Goal: Information Seeking & Learning: Learn about a topic

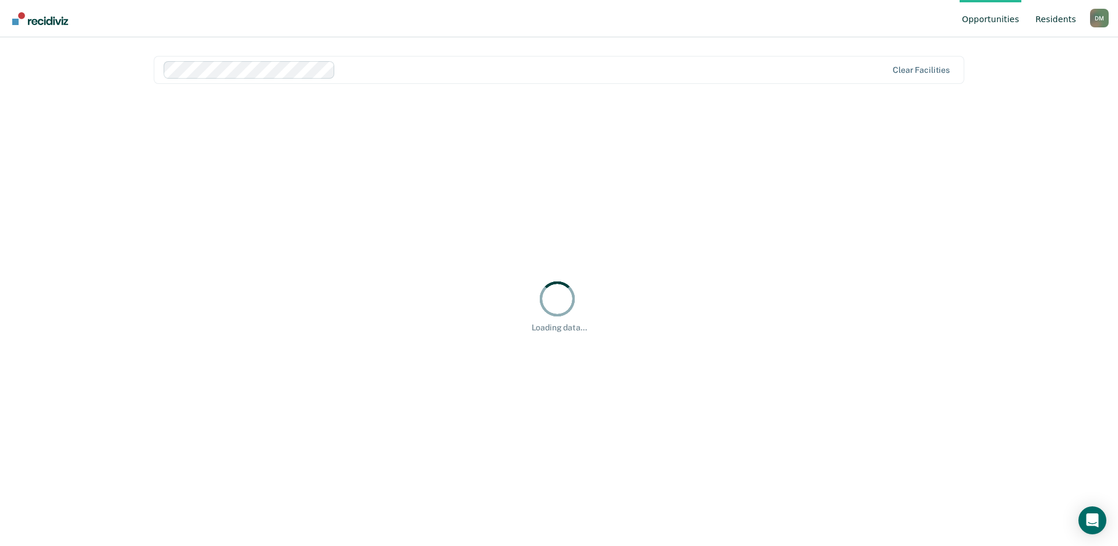
click at [1067, 19] on link "Resident s" at bounding box center [1055, 18] width 45 height 37
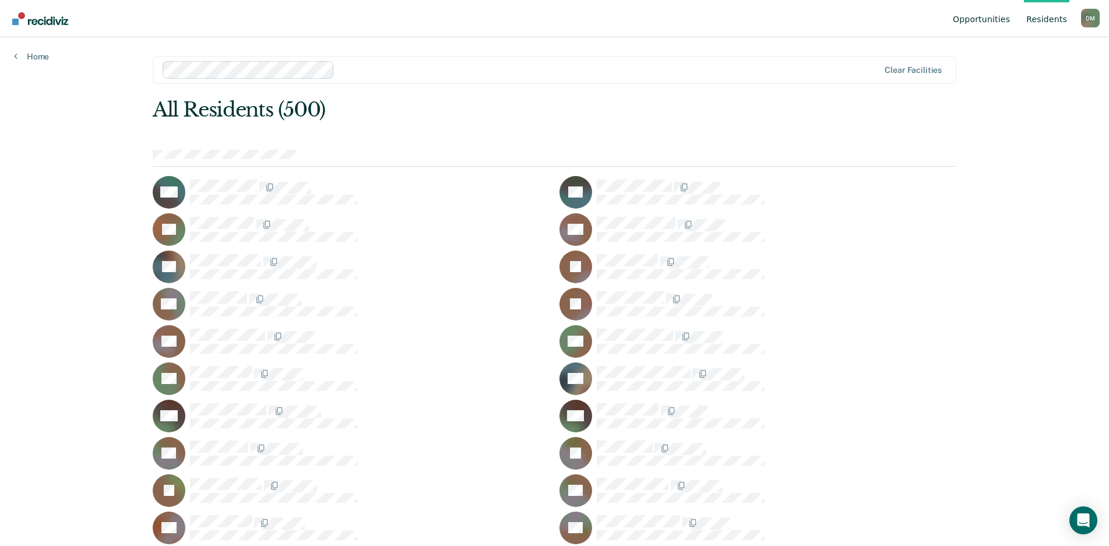
click at [993, 14] on link "Opportunities" at bounding box center [981, 18] width 62 height 37
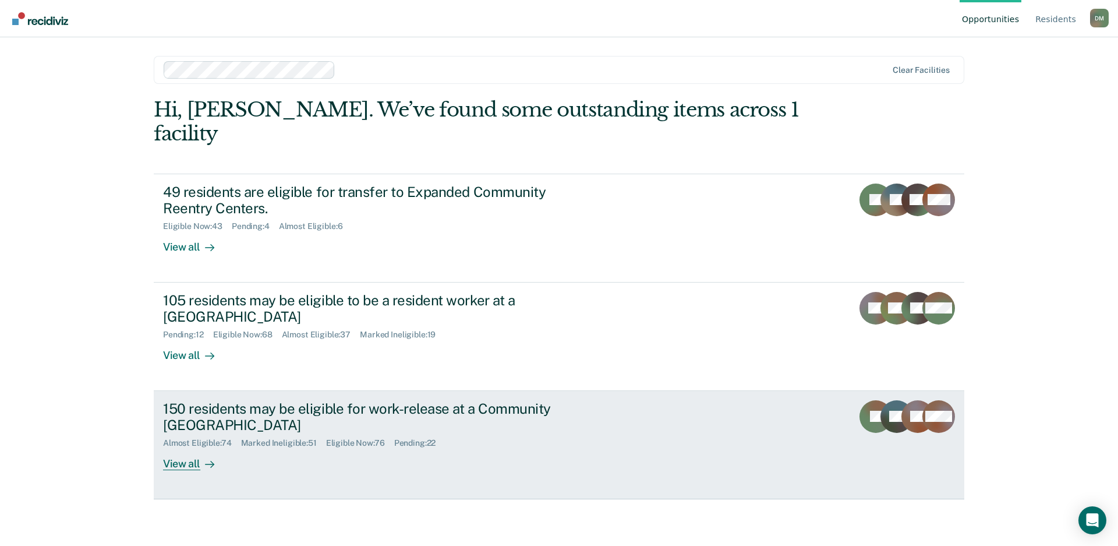
click at [352, 437] on div "150 residents may be eligible for work-release at a Community Reentry Center Al…" at bounding box center [381, 435] width 437 height 70
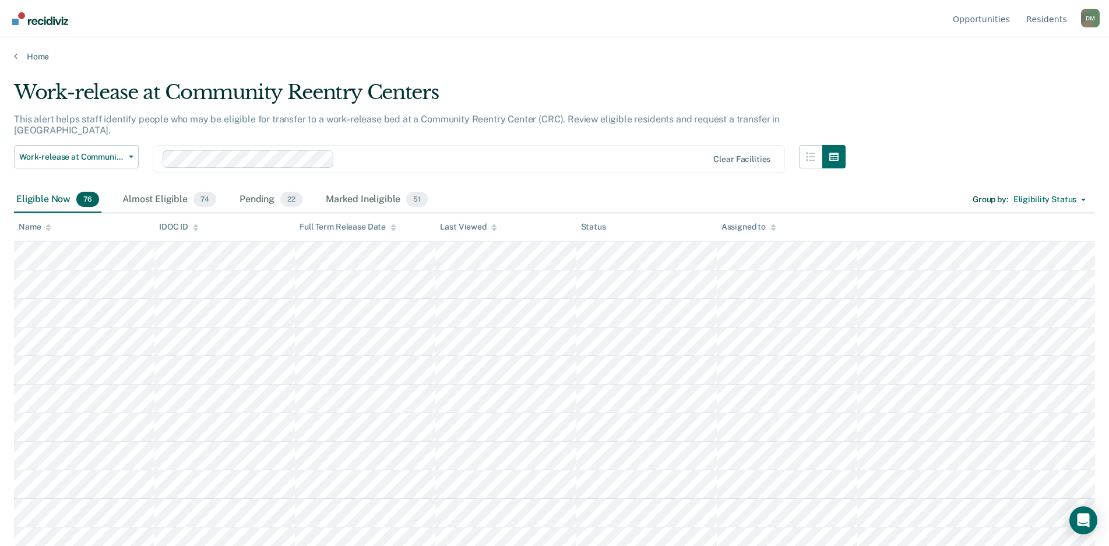
click at [48, 229] on icon at bounding box center [48, 229] width 6 height 3
click at [157, 187] on div "Almost Eligible 74" at bounding box center [169, 200] width 98 height 26
click at [259, 187] on div "Pending 22" at bounding box center [271, 200] width 68 height 26
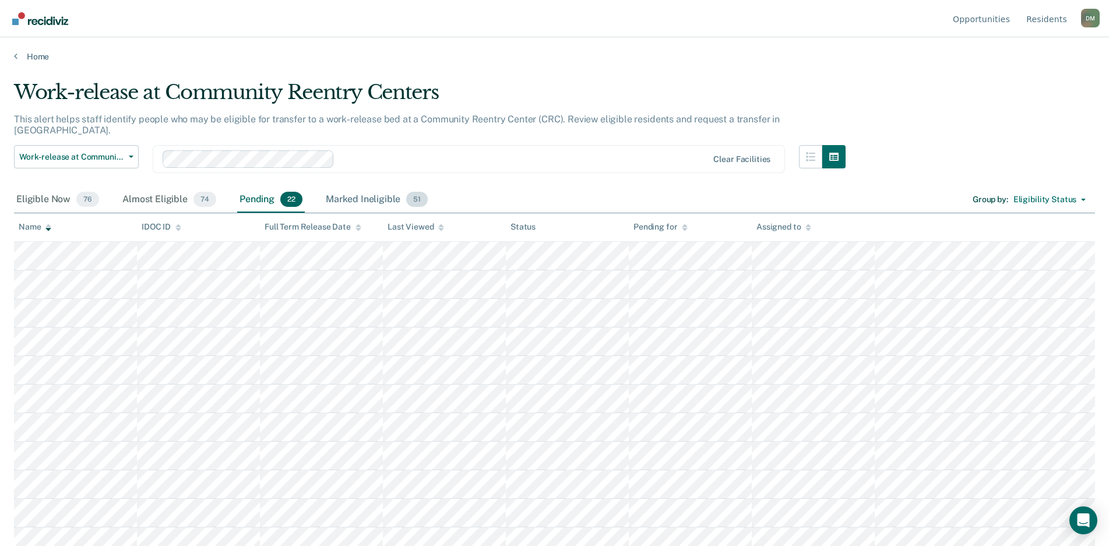
click at [372, 187] on div "Marked Ineligible 51" at bounding box center [376, 200] width 107 height 26
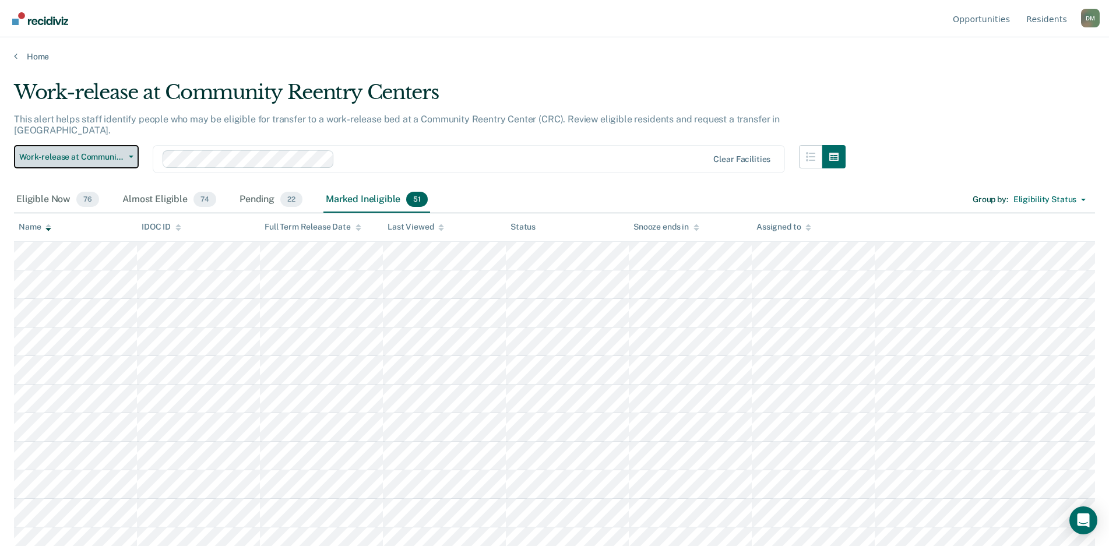
click at [112, 151] on button "Work-release at Community Reentry Centers" at bounding box center [76, 156] width 125 height 23
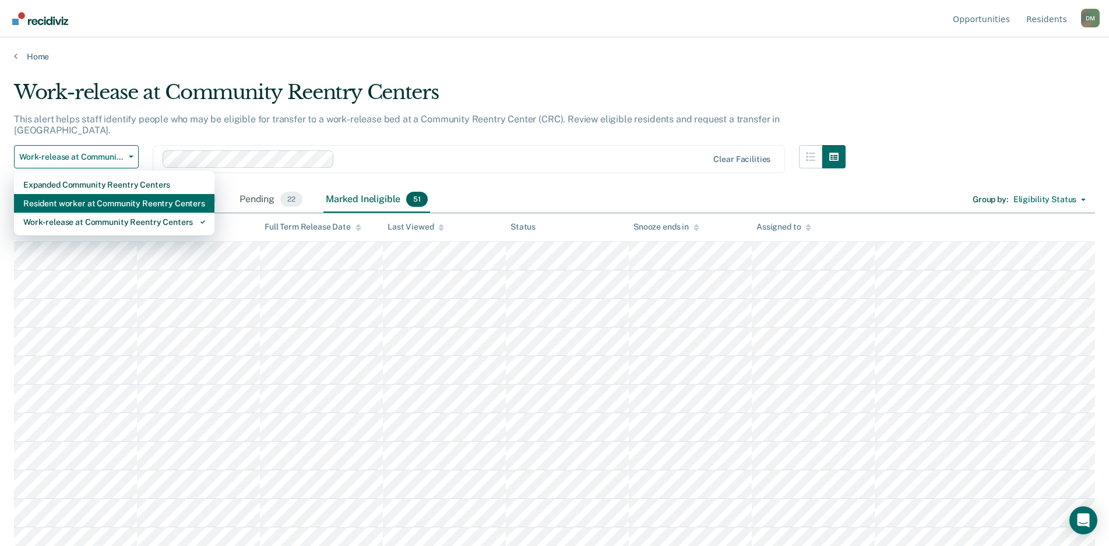
click at [102, 194] on div "Resident worker at Community Reentry Centers" at bounding box center [114, 203] width 182 height 19
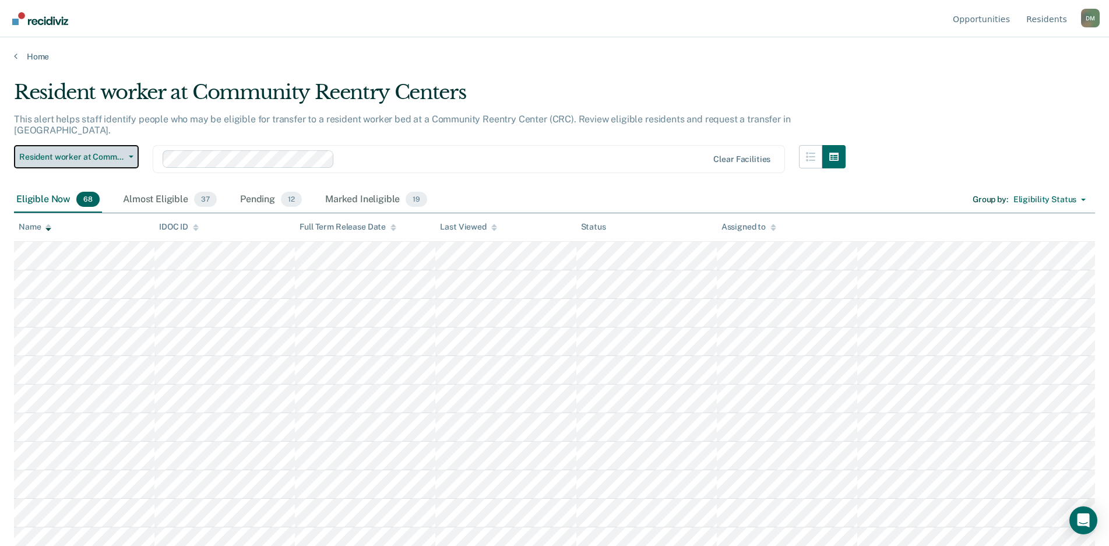
click at [133, 149] on button "Resident worker at Community Reentry Centers" at bounding box center [76, 156] width 125 height 23
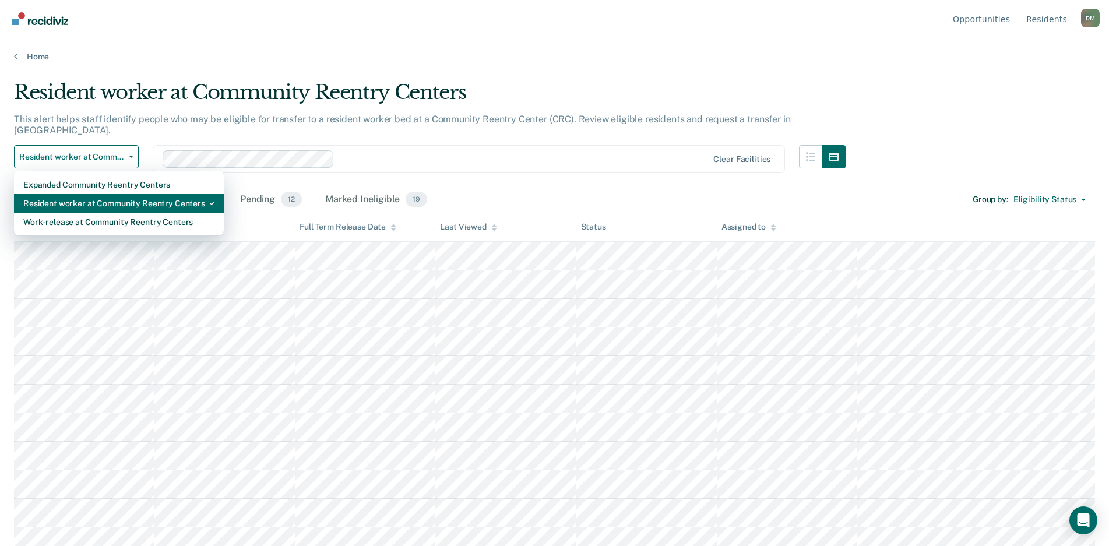
click at [119, 194] on div "Resident worker at Community Reentry Centers" at bounding box center [118, 203] width 191 height 19
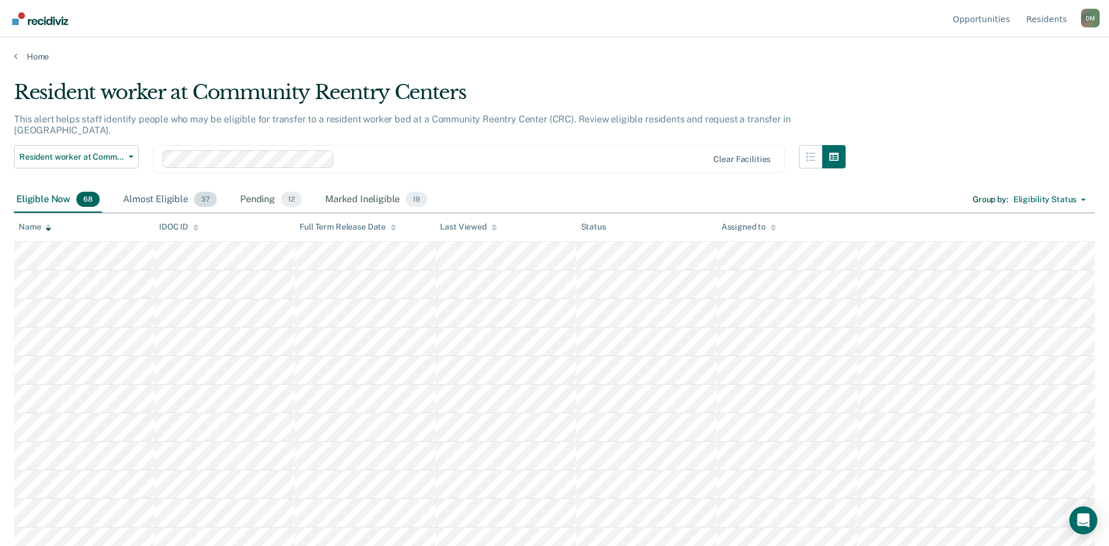
click at [156, 187] on div "Almost Eligible 37" at bounding box center [170, 200] width 98 height 26
click at [255, 192] on div "Pending 12" at bounding box center [271, 200] width 66 height 26
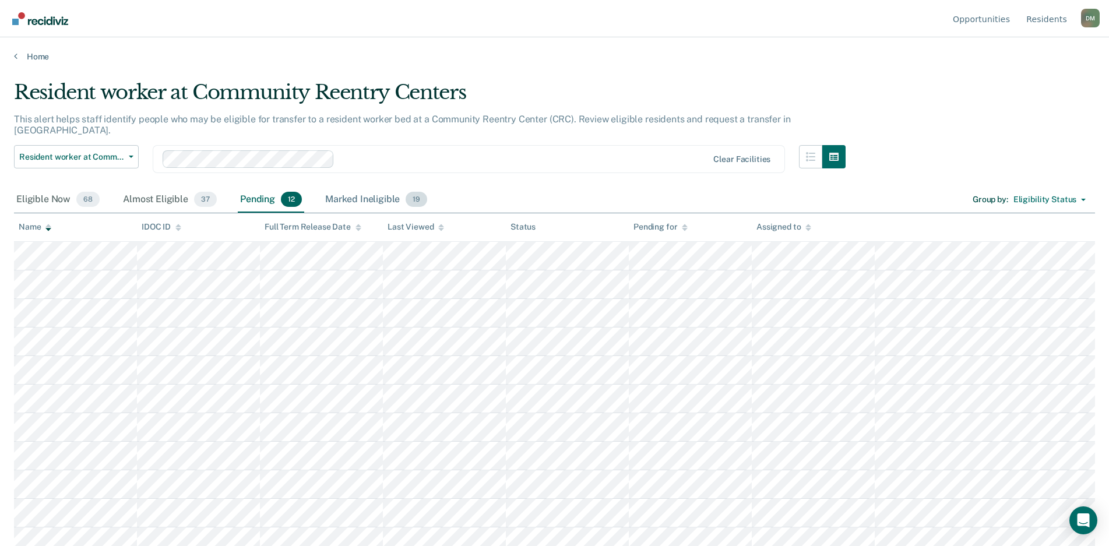
click at [350, 192] on div "Marked Ineligible 19" at bounding box center [376, 200] width 107 height 26
click at [56, 192] on div "Eligible Now 68" at bounding box center [58, 200] width 88 height 26
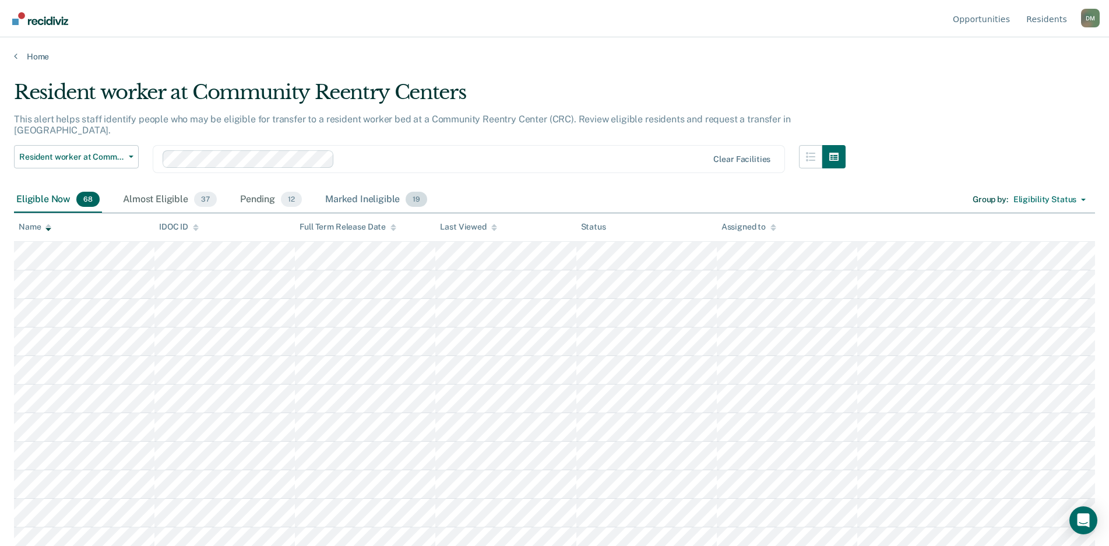
click at [349, 191] on div "Marked Ineligible 19" at bounding box center [376, 200] width 107 height 26
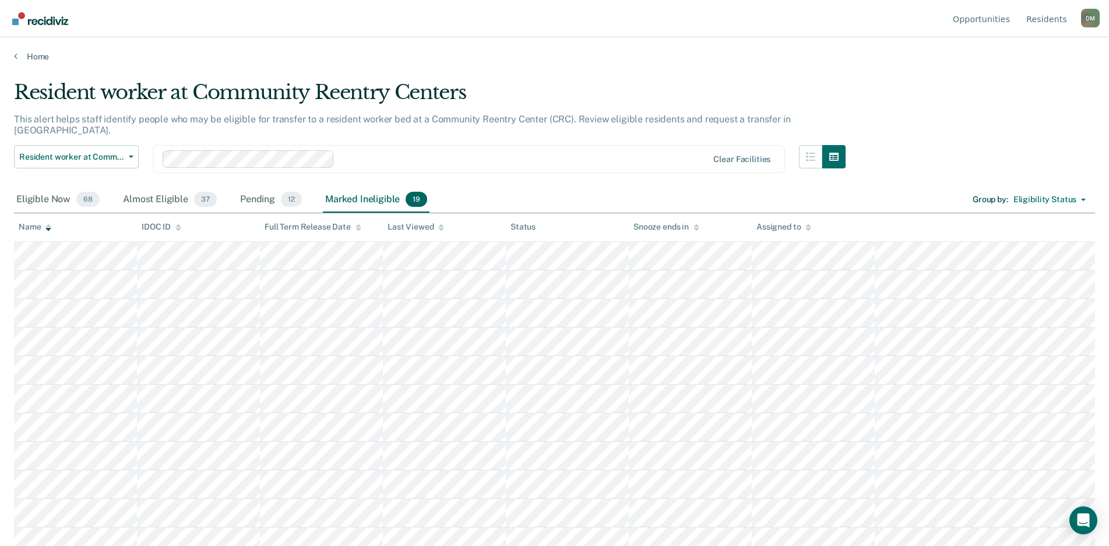
click at [721, 66] on main "Resident worker at Community Reentry Centers This alert helps staff identify pe…" at bounding box center [554, 302] width 1109 height 481
click at [37, 187] on div "Eligible Now 68" at bounding box center [58, 200] width 88 height 26
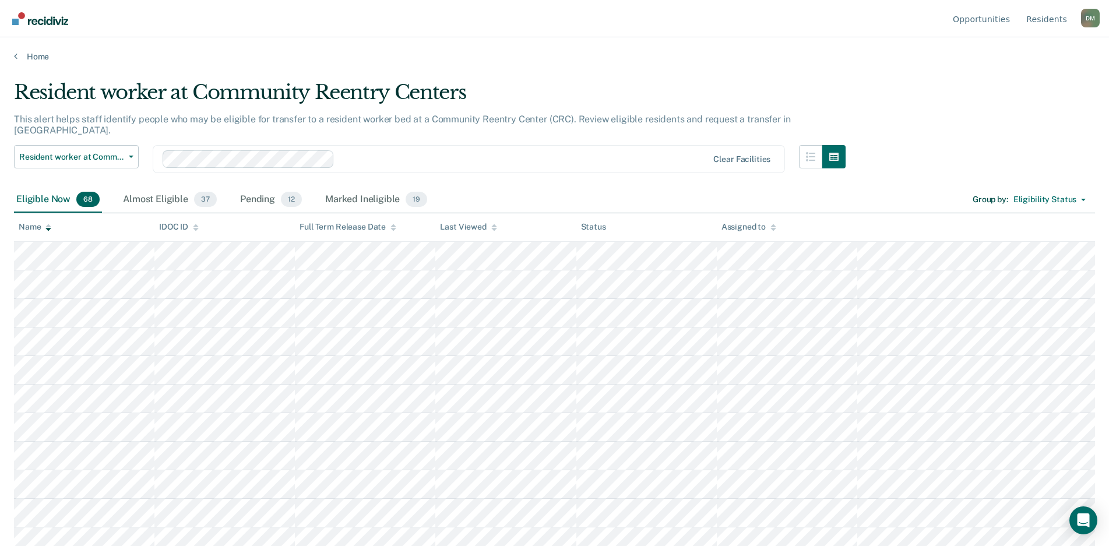
drag, startPoint x: 154, startPoint y: 195, endPoint x: 703, endPoint y: 112, distance: 554.8
click at [154, 195] on div "Almost Eligible 37" at bounding box center [170, 200] width 98 height 26
click at [246, 190] on div "Pending 12" at bounding box center [271, 200] width 66 height 26
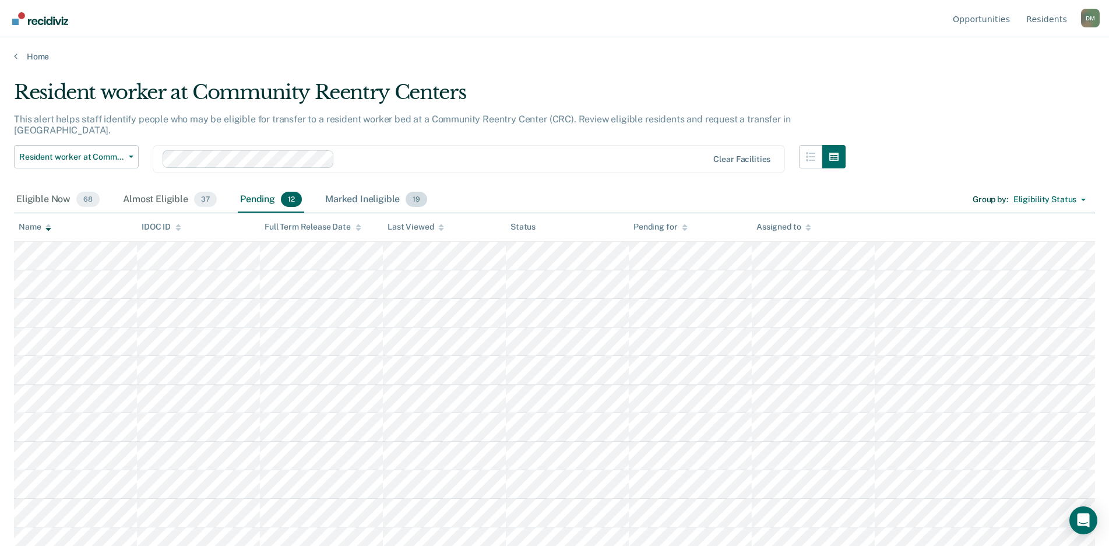
click at [341, 188] on div "Marked Ineligible 19" at bounding box center [376, 200] width 107 height 26
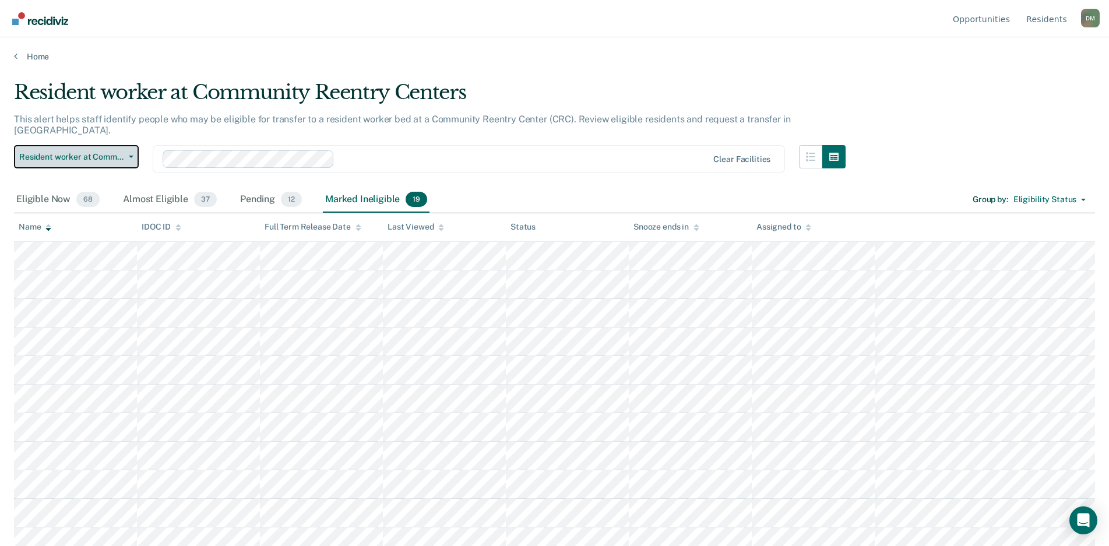
click at [107, 152] on span "Resident worker at Community Reentry Centers" at bounding box center [71, 157] width 105 height 10
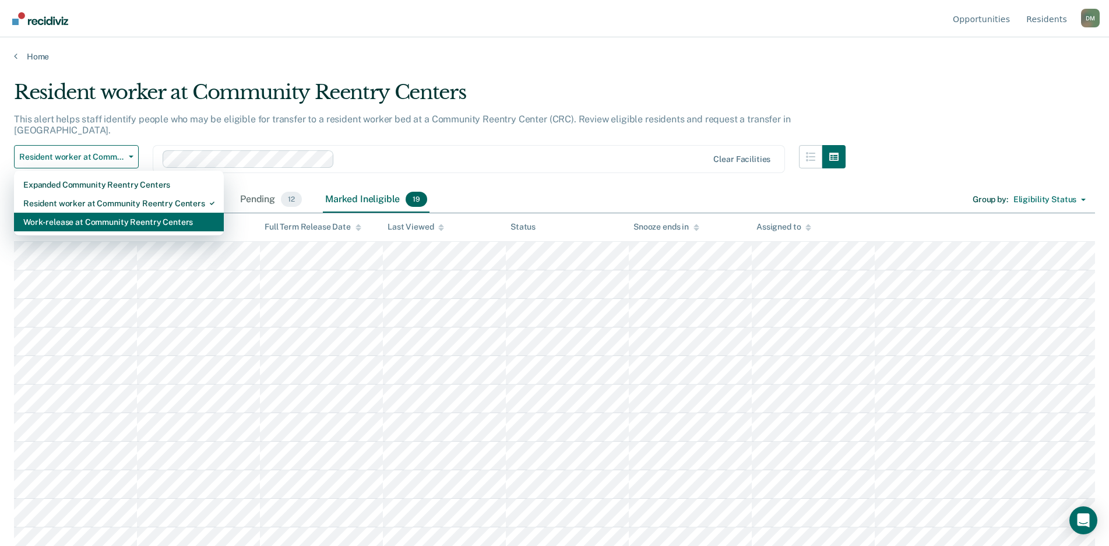
click at [72, 213] on div "Work-release at Community Reentry Centers" at bounding box center [118, 222] width 191 height 19
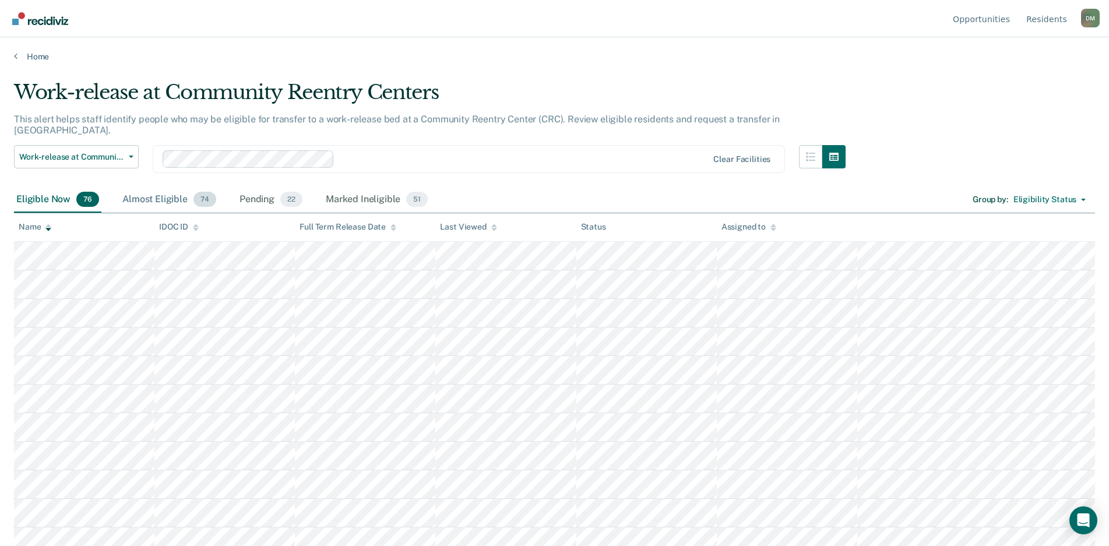
click at [158, 196] on div "Almost Eligible 74" at bounding box center [169, 200] width 98 height 26
click at [267, 193] on div "Pending 22" at bounding box center [271, 200] width 68 height 26
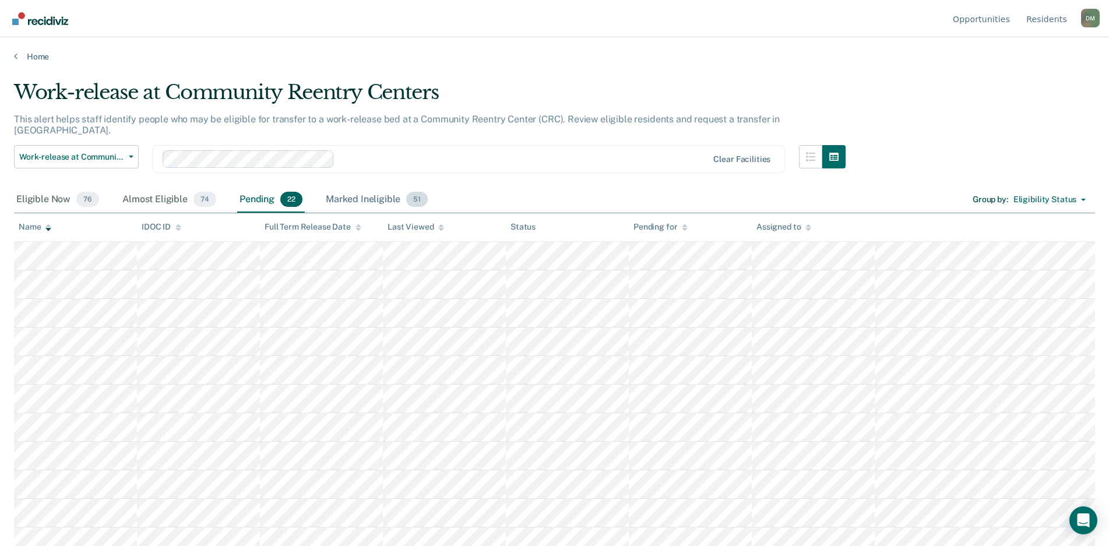
click at [358, 188] on div "Marked Ineligible 51" at bounding box center [376, 200] width 107 height 26
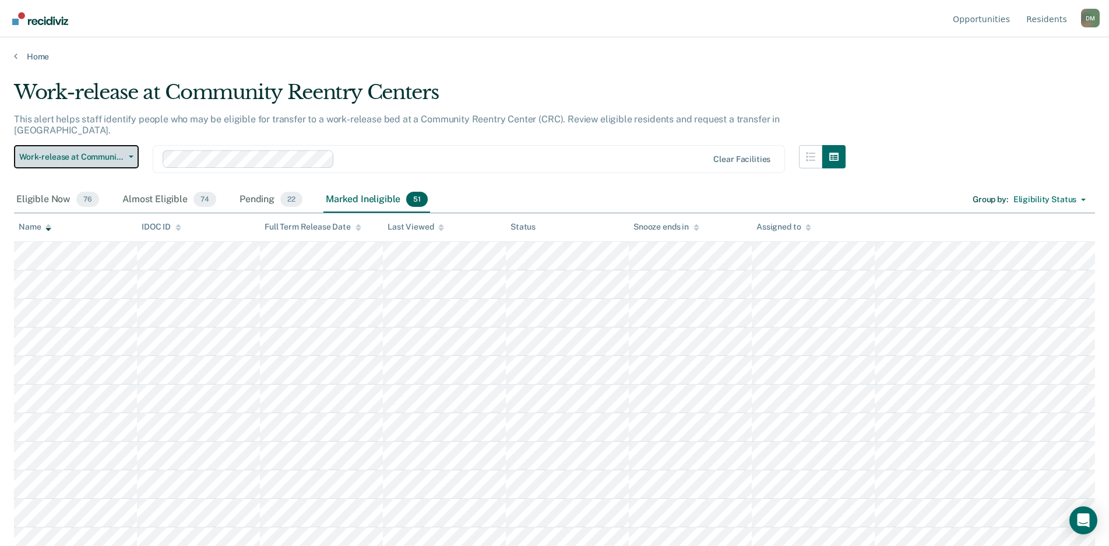
click at [89, 152] on span "Work-release at Community Reentry Centers" at bounding box center [71, 157] width 105 height 10
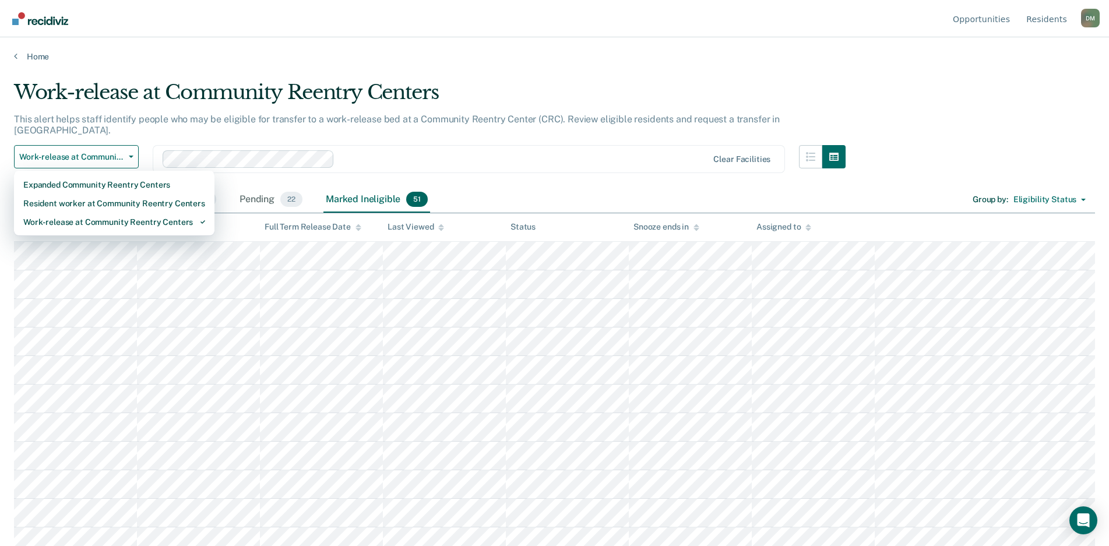
click at [939, 144] on div "Work-release at Community Reentry Centers This alert helps staff identify peopl…" at bounding box center [554, 269] width 1081 height 378
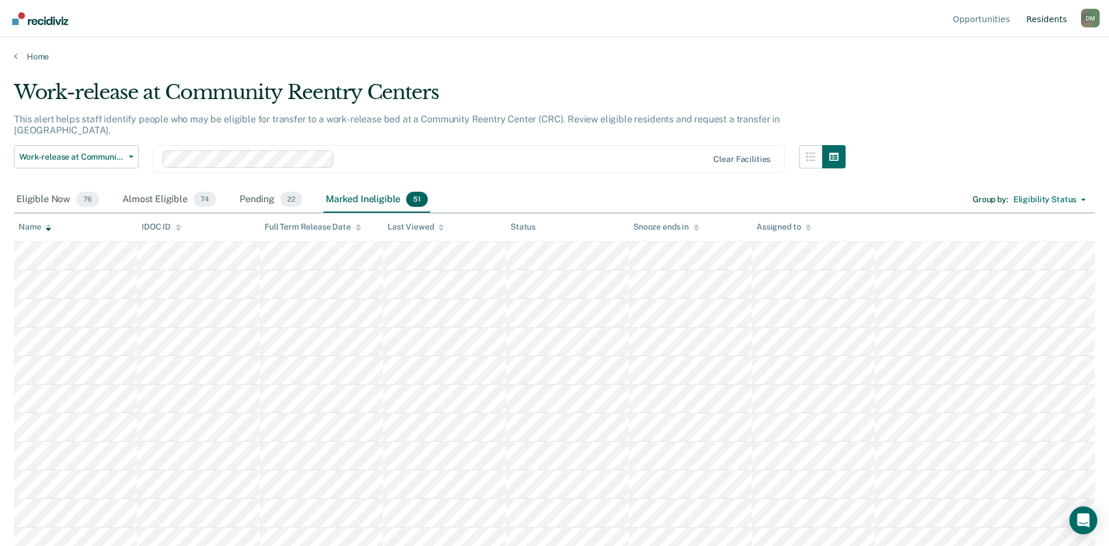
click at [1044, 18] on link "Resident s" at bounding box center [1045, 18] width 45 height 37
